Goal: Find specific page/section: Find specific page/section

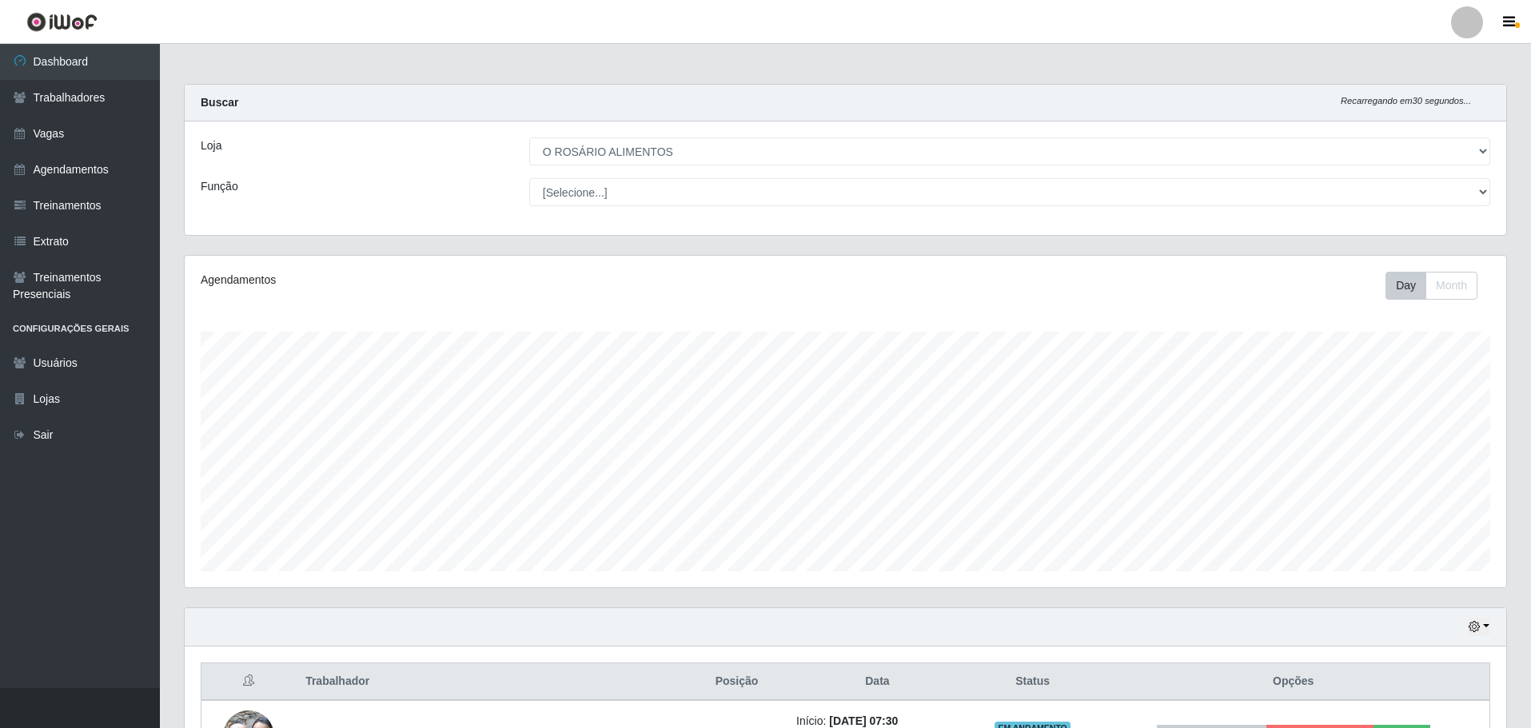
select select "349"
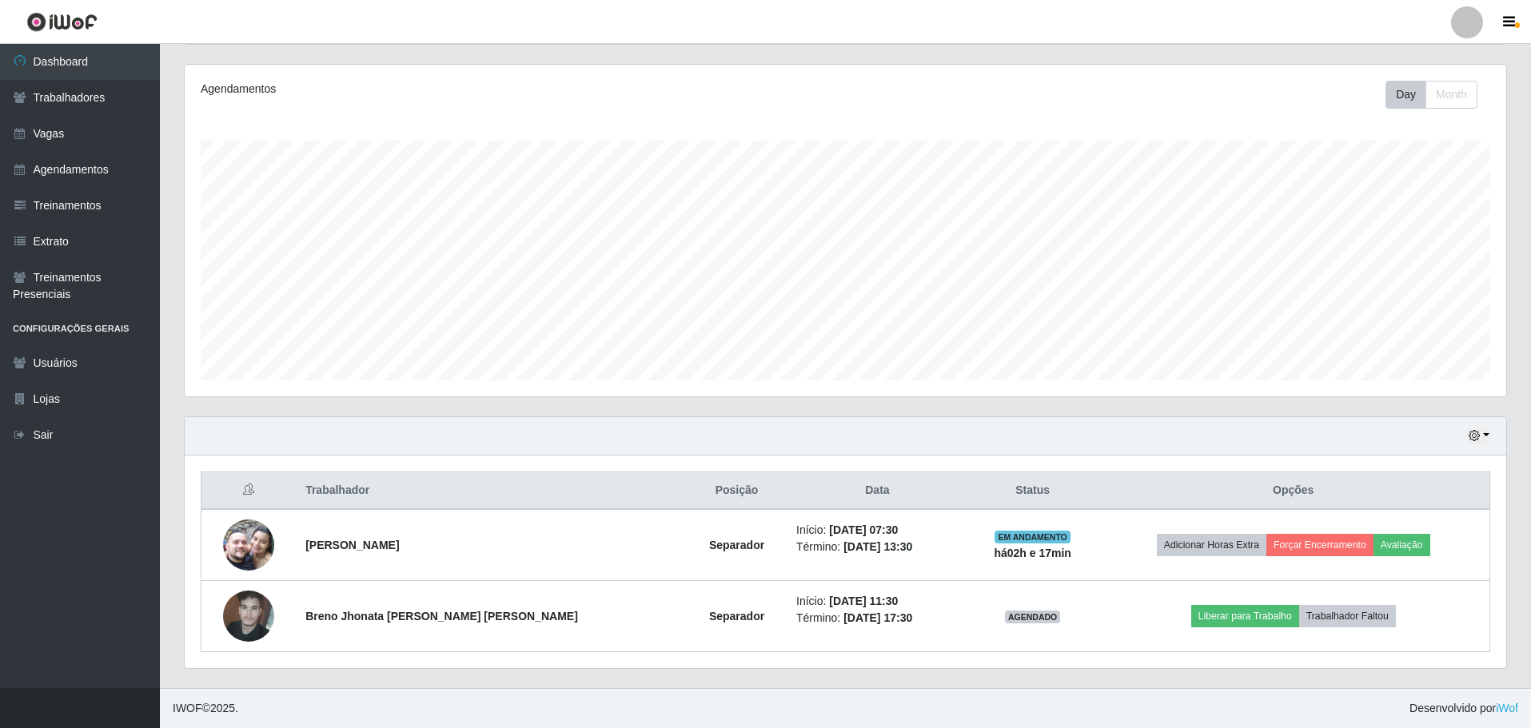
scroll to position [332, 1322]
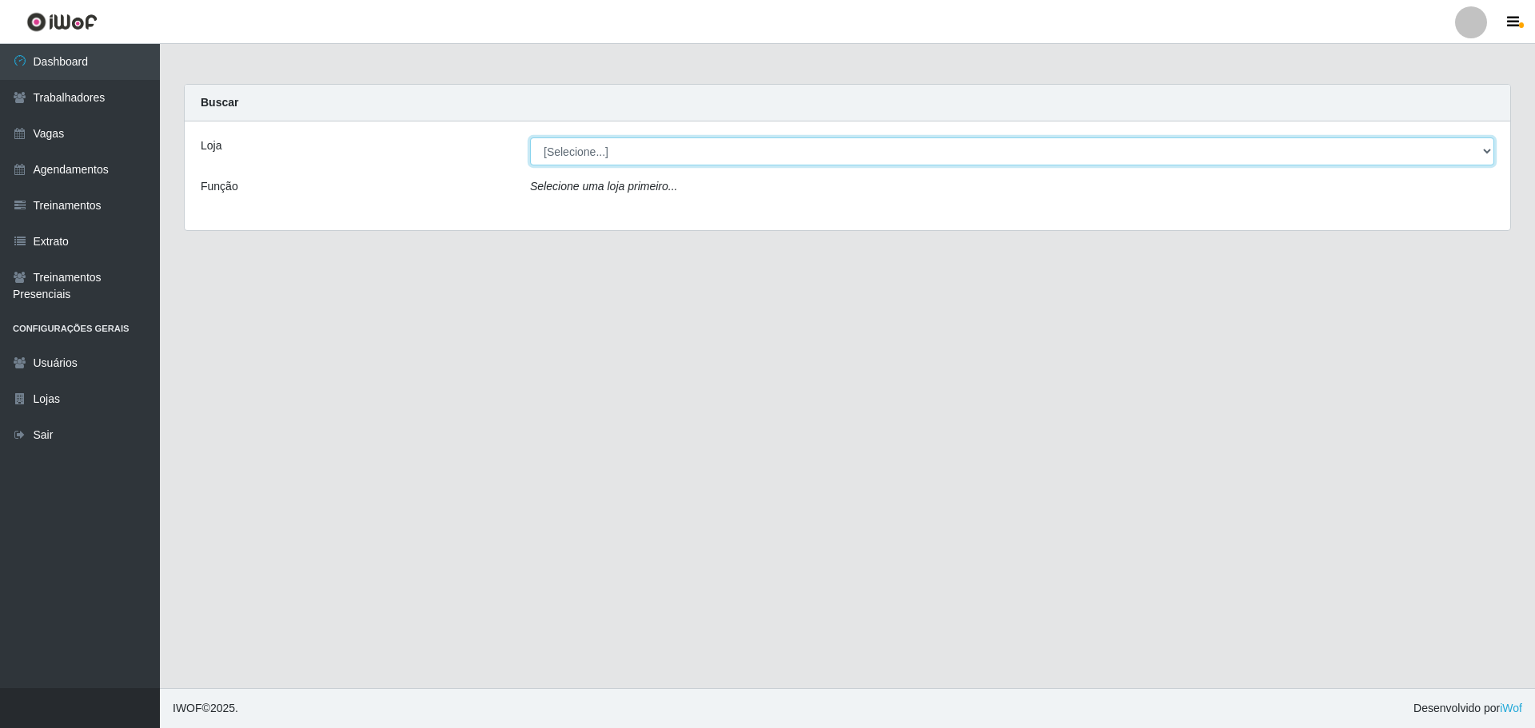
click at [713, 142] on select "[Selecione...] O ROSÁRIO ALIMENTOS" at bounding box center [1012, 152] width 964 height 28
select select "349"
click at [530, 138] on select "[Selecione...] O ROSÁRIO ALIMENTOS" at bounding box center [1012, 152] width 964 height 28
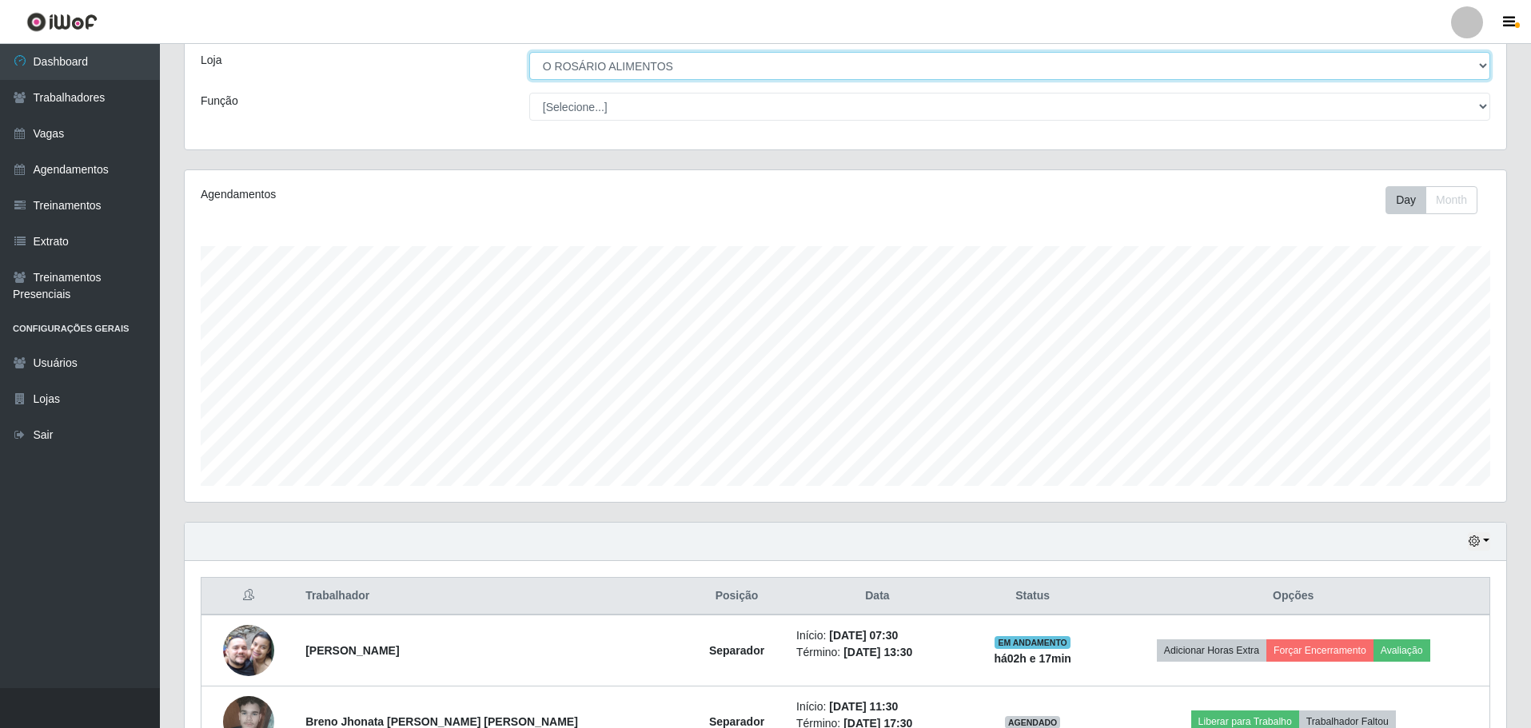
scroll to position [191, 0]
